Goal: Transaction & Acquisition: Purchase product/service

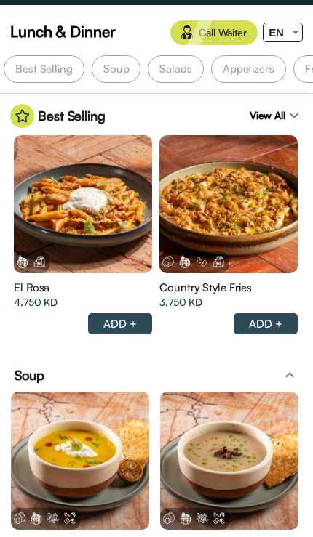
click at [291, 33] on div at bounding box center [295, 32] width 13 height 18
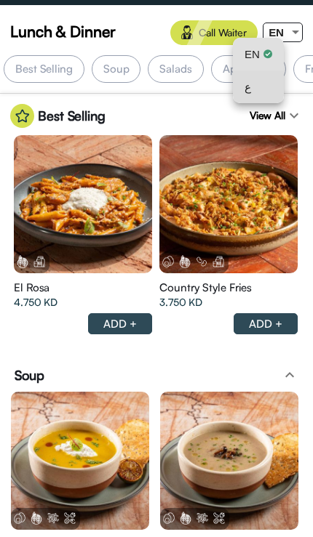
click at [265, 87] on div "ع" at bounding box center [258, 87] width 28 height 33
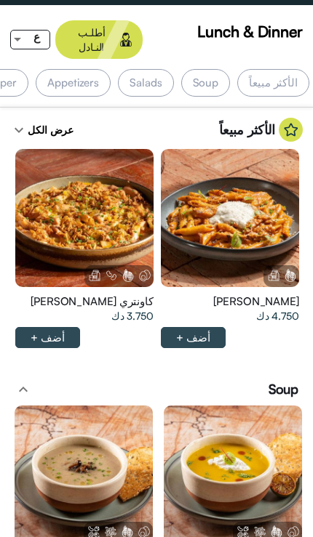
click at [289, 118] on img at bounding box center [290, 130] width 24 height 24
click at [127, 214] on div at bounding box center [84, 218] width 138 height 138
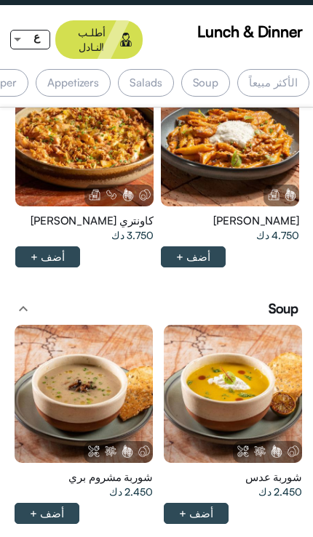
scroll to position [12, 0]
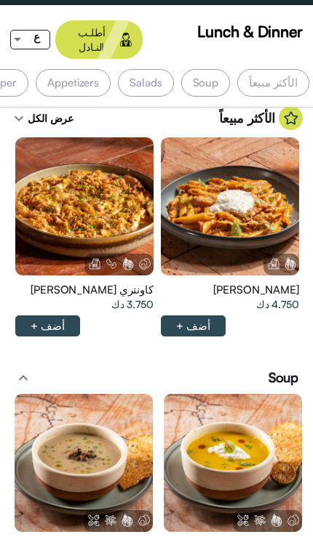
click at [248, 177] on div at bounding box center [230, 206] width 138 height 138
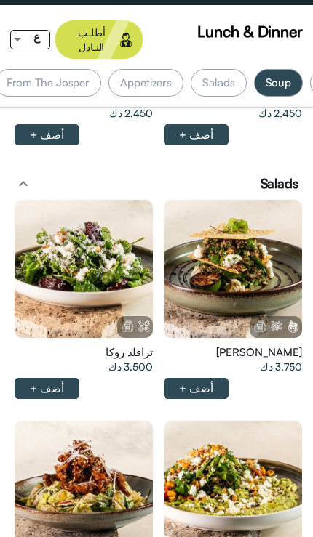
scroll to position [476, 0]
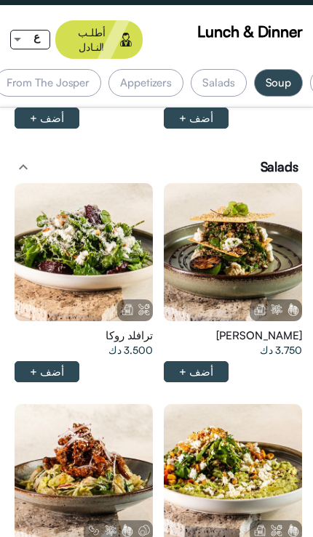
click at [81, 258] on div at bounding box center [84, 252] width 138 height 138
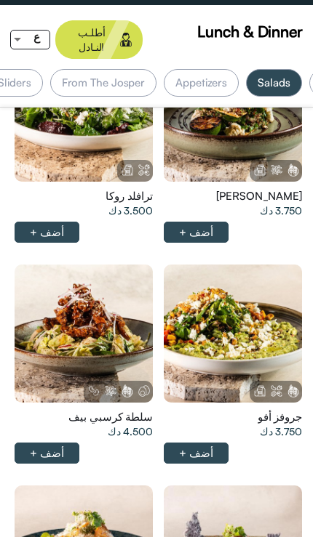
scroll to position [643, 0]
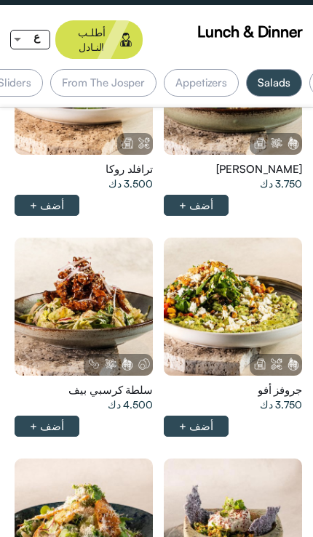
click at [255, 294] on div at bounding box center [233, 307] width 138 height 138
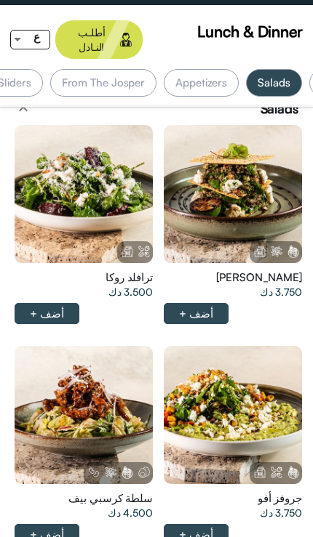
scroll to position [0, -128]
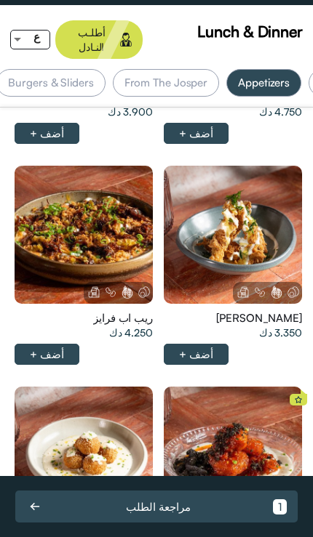
click at [116, 230] on div at bounding box center [84, 235] width 138 height 138
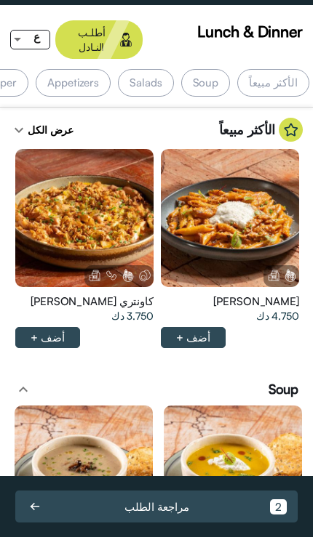
click at [258, 79] on div "الأكثر مبيعاً" at bounding box center [273, 83] width 72 height 28
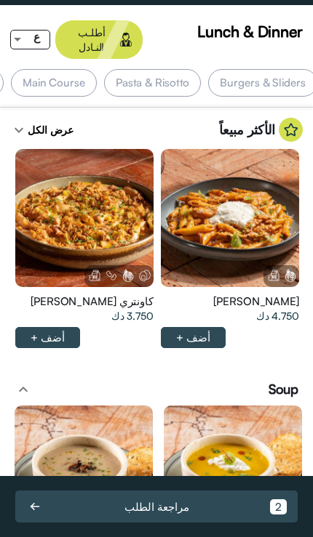
click at [256, 71] on div "Burgers & Sliders" at bounding box center [262, 83] width 108 height 28
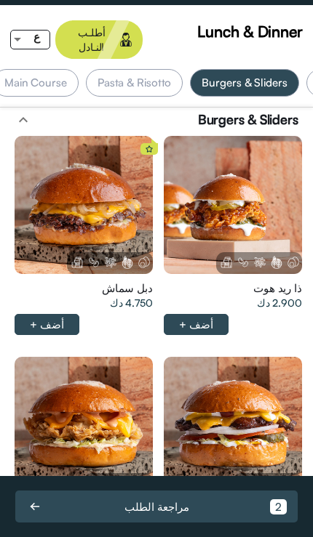
click at [108, 188] on div at bounding box center [84, 205] width 138 height 138
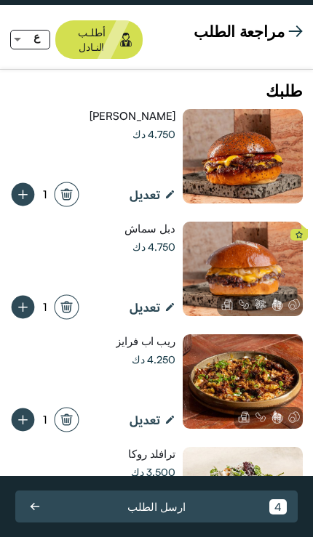
click at [289, 28] on img at bounding box center [295, 31] width 15 height 15
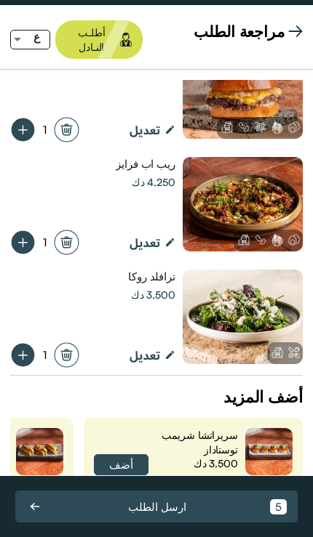
click at [306, 28] on app-top-buttons "مراجعة الطلب أطلـب النـادل ع" at bounding box center [156, 39] width 313 height 59
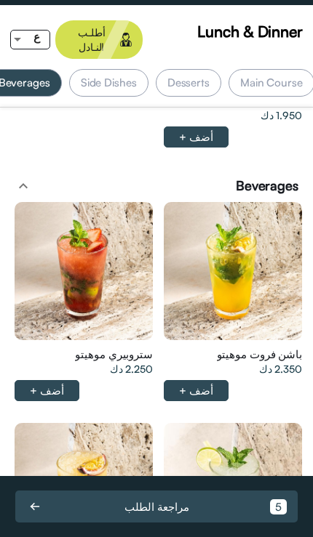
click at [116, 202] on div at bounding box center [84, 271] width 138 height 138
